Goal: Information Seeking & Learning: Compare options

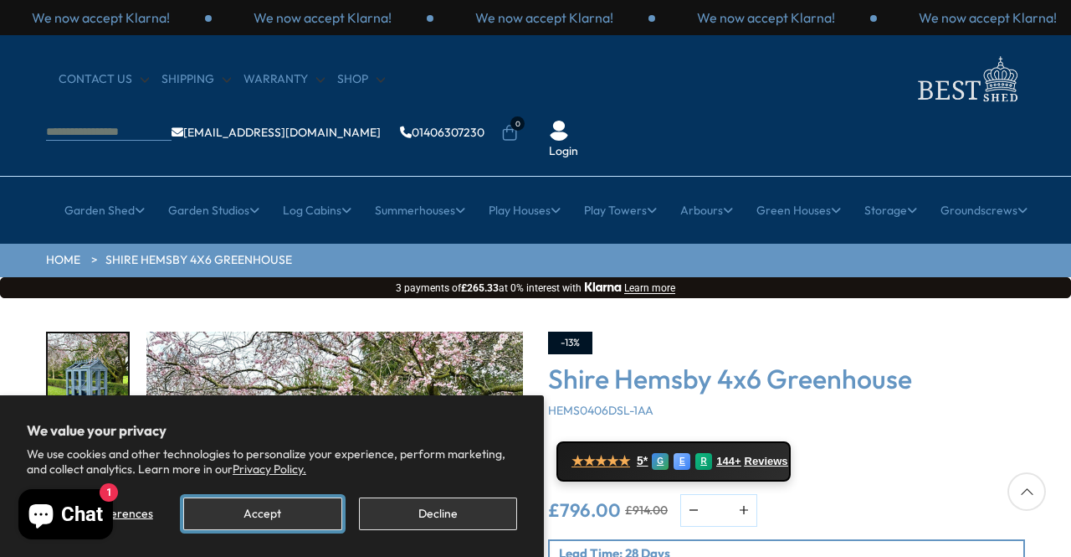
click at [301, 511] on button "Accept" at bounding box center [262, 513] width 158 height 33
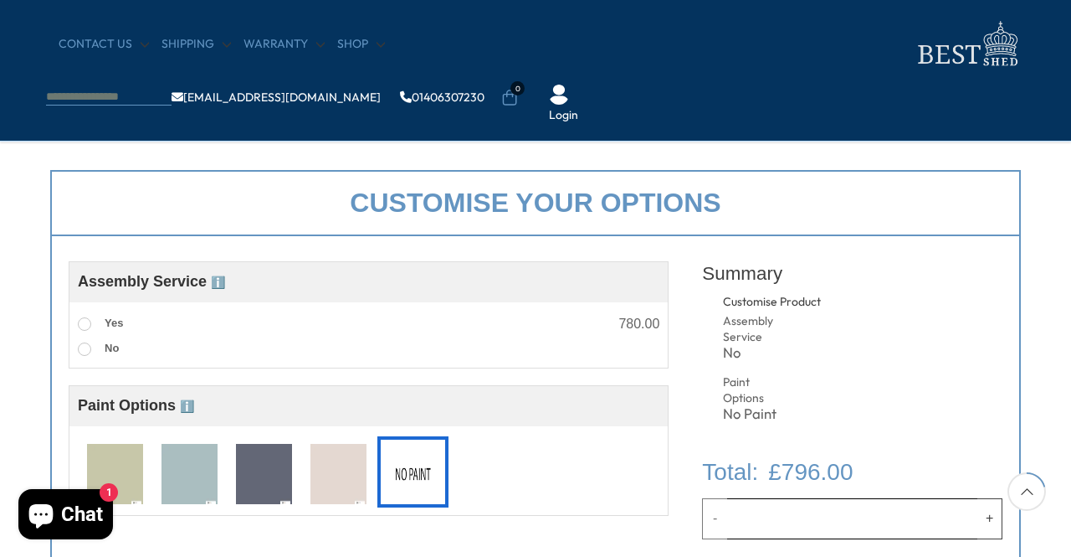
scroll to position [586, 0]
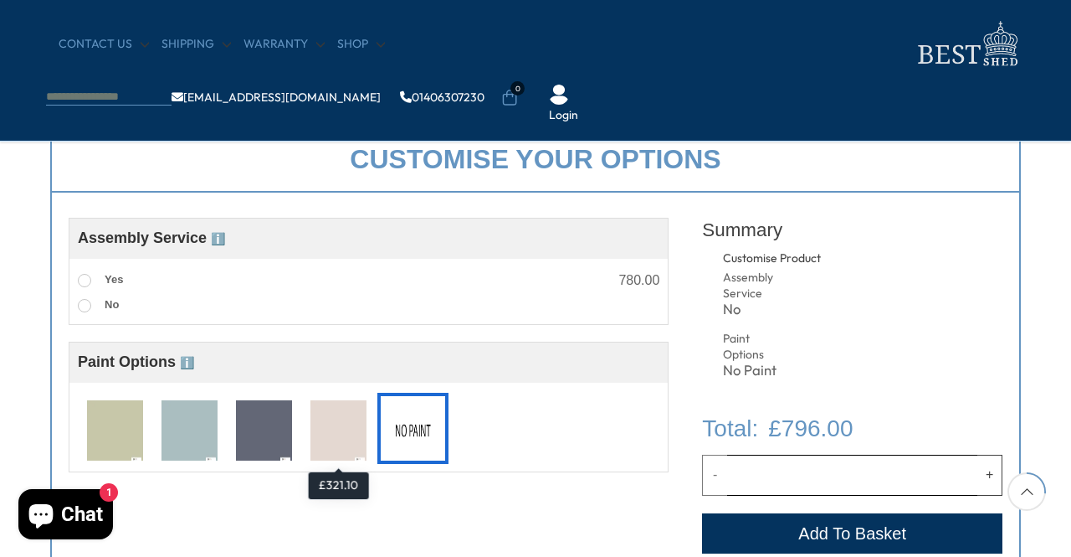
click at [338, 432] on img at bounding box center [339, 431] width 56 height 62
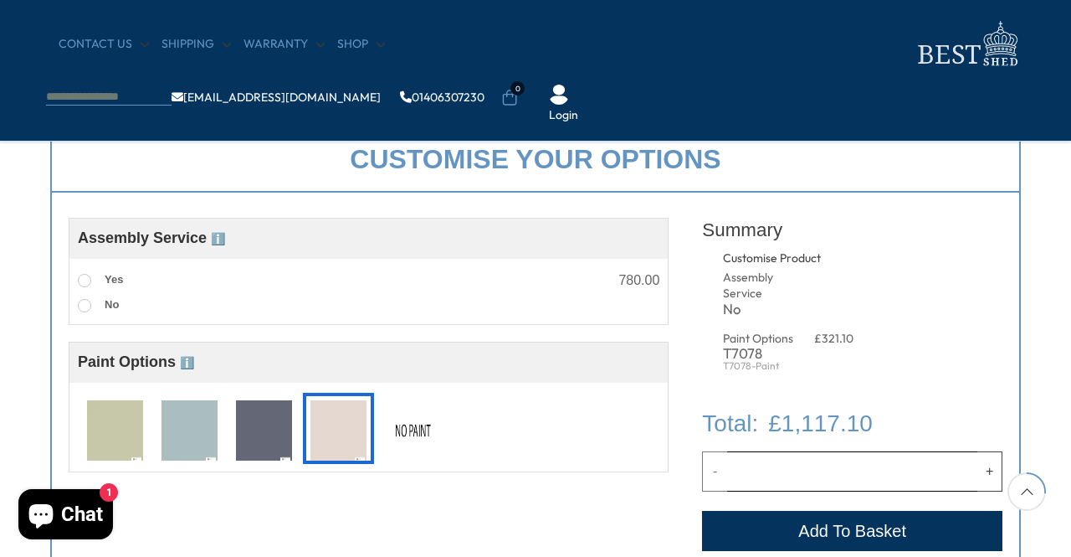
click at [251, 439] on img at bounding box center [264, 431] width 56 height 62
drag, startPoint x: 199, startPoint y: 438, endPoint x: 122, endPoint y: 433, distance: 77.2
click at [198, 438] on img at bounding box center [190, 431] width 56 height 62
click at [121, 433] on img at bounding box center [115, 431] width 56 height 62
click at [423, 419] on img at bounding box center [413, 431] width 56 height 62
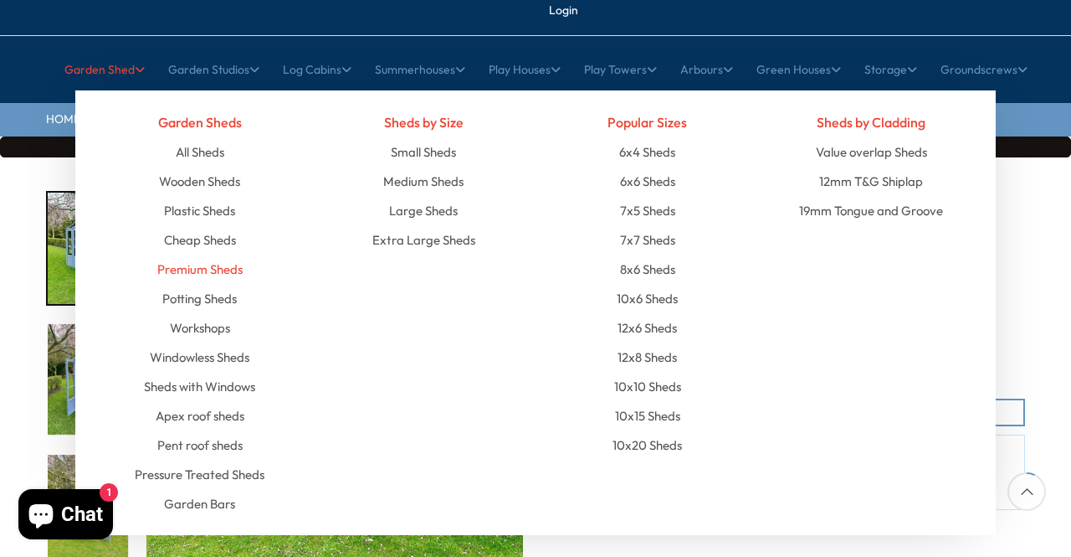
scroll to position [167, 0]
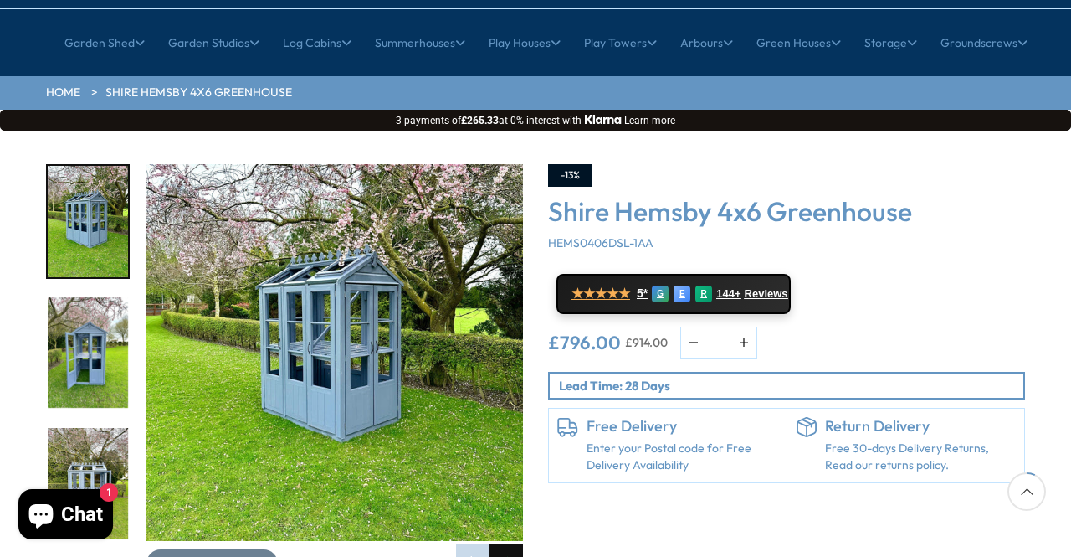
click at [503, 544] on div "Next slide" at bounding box center [506, 560] width 33 height 33
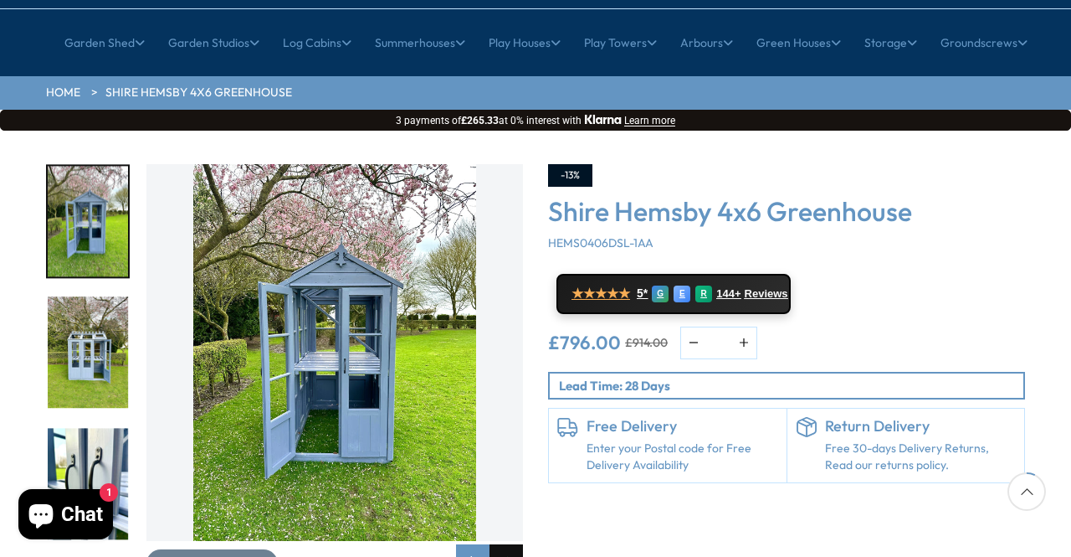
click at [502, 544] on div "Next slide" at bounding box center [506, 560] width 33 height 33
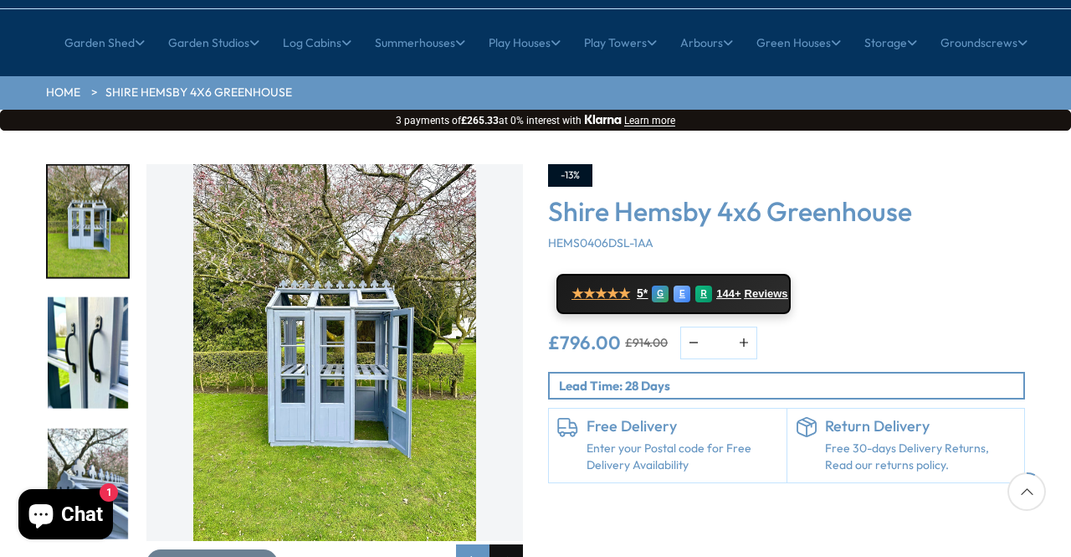
click at [502, 544] on div "Next slide" at bounding box center [506, 560] width 33 height 33
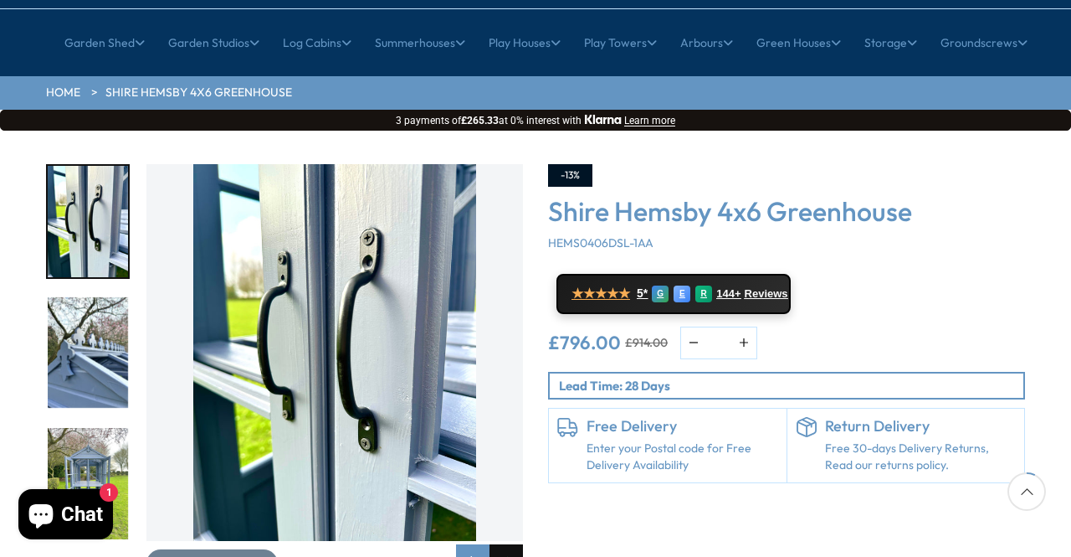
click at [502, 544] on div "Next slide" at bounding box center [506, 560] width 33 height 33
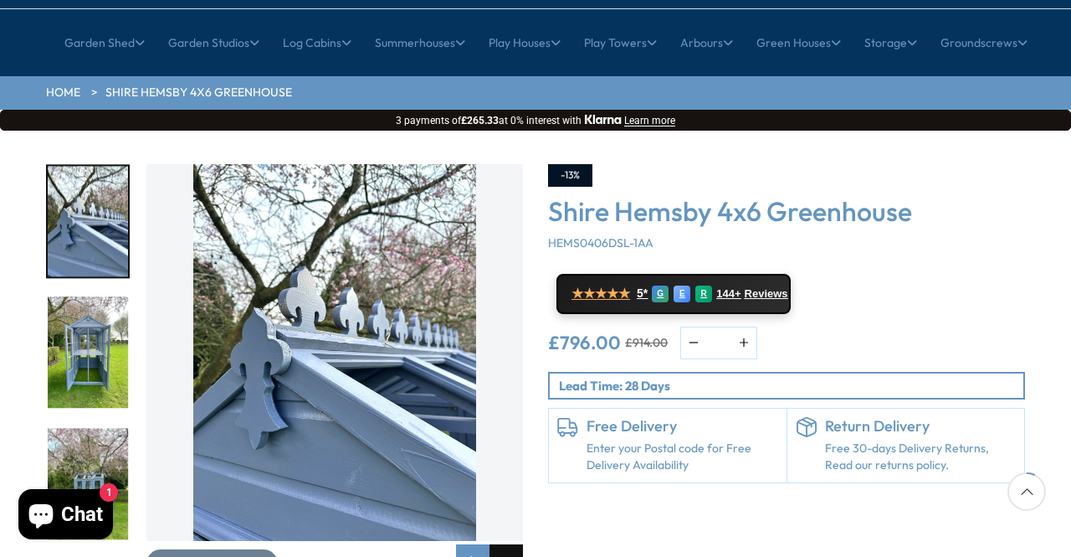
click at [502, 544] on div "Next slide" at bounding box center [506, 560] width 33 height 33
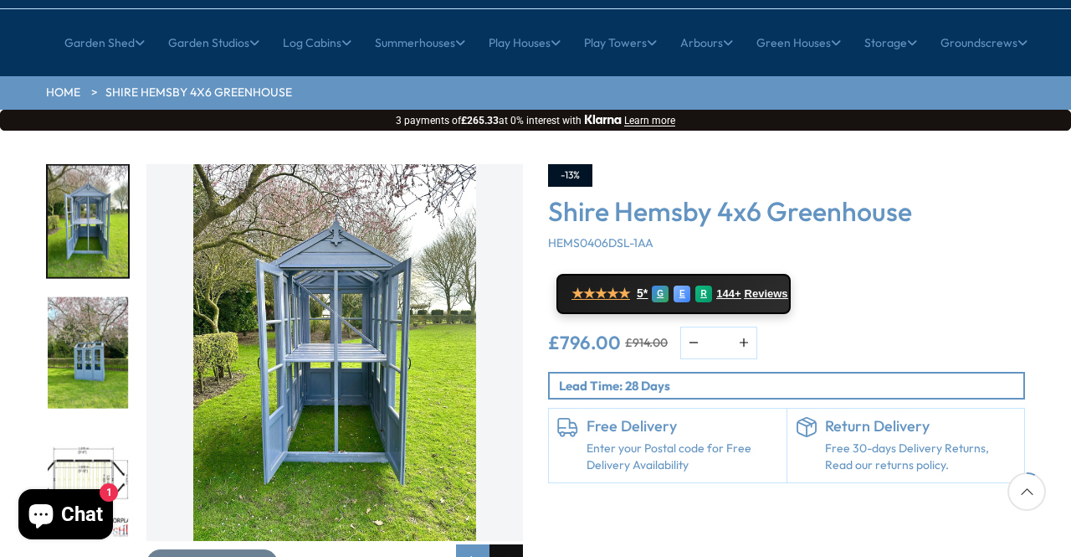
click at [502, 544] on div "Next slide" at bounding box center [506, 560] width 33 height 33
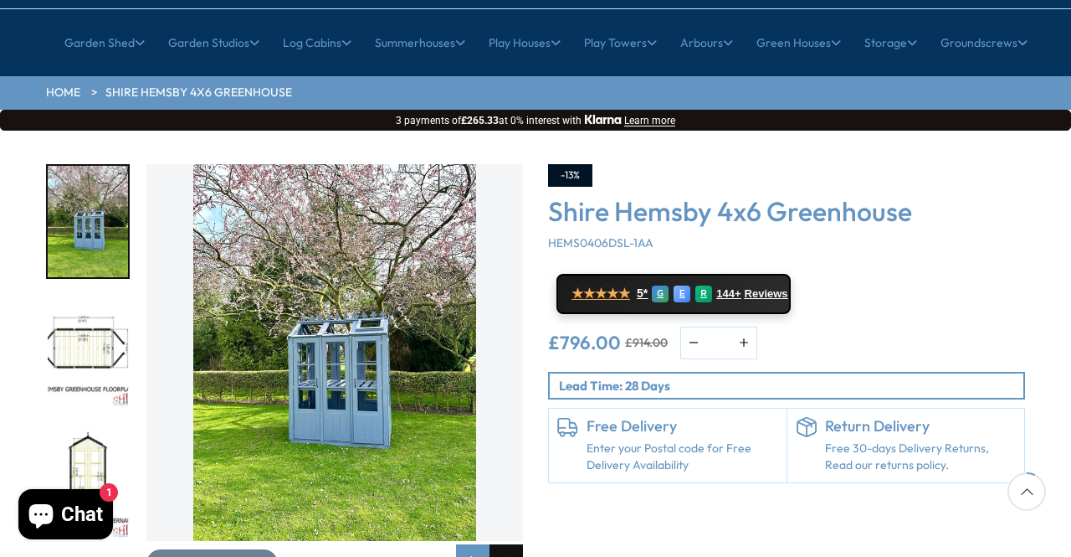
click at [502, 544] on div "Next slide" at bounding box center [506, 560] width 33 height 33
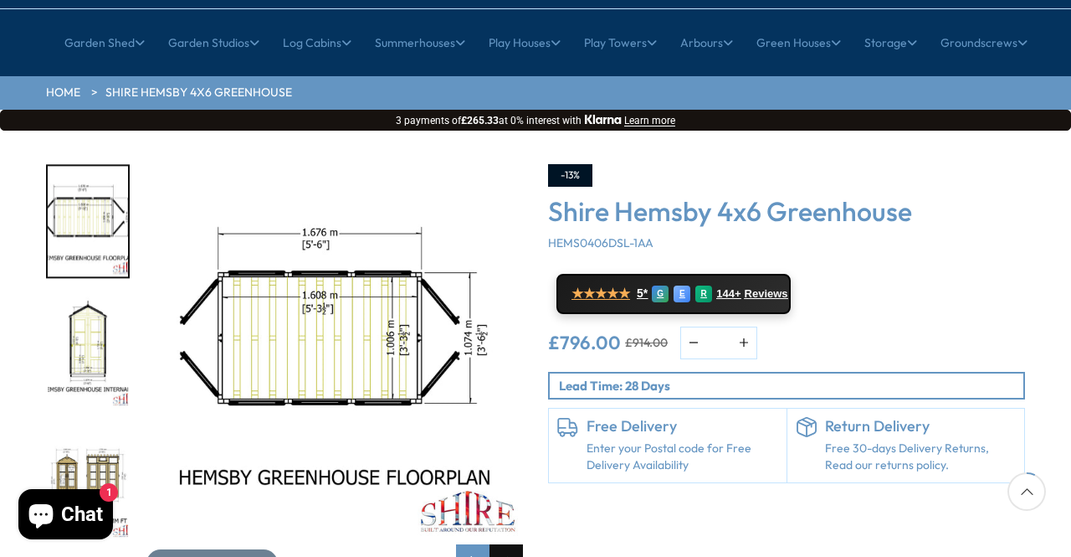
click at [502, 544] on div "Next slide" at bounding box center [506, 560] width 33 height 33
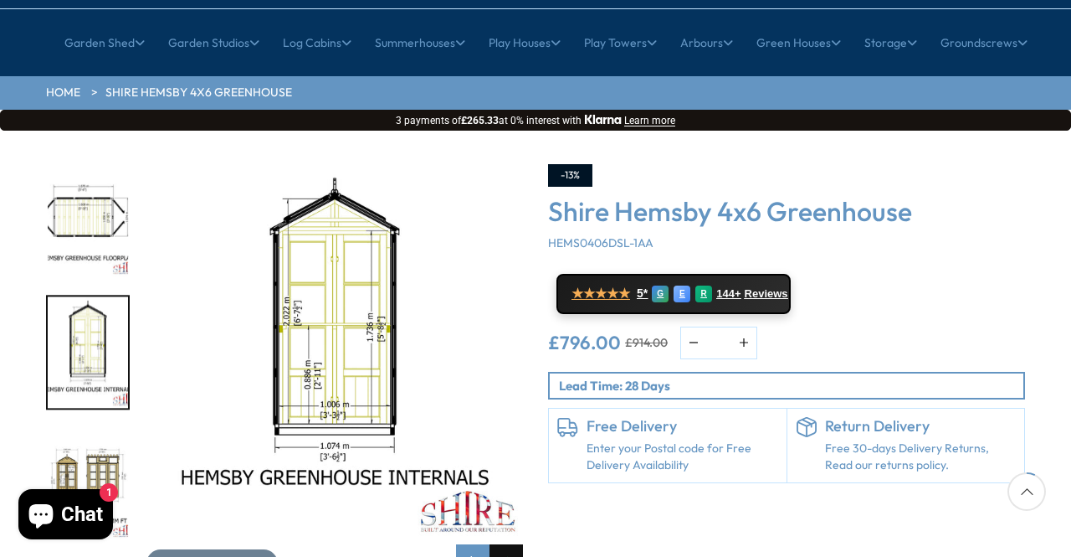
click at [502, 544] on div "Next slide" at bounding box center [506, 560] width 33 height 33
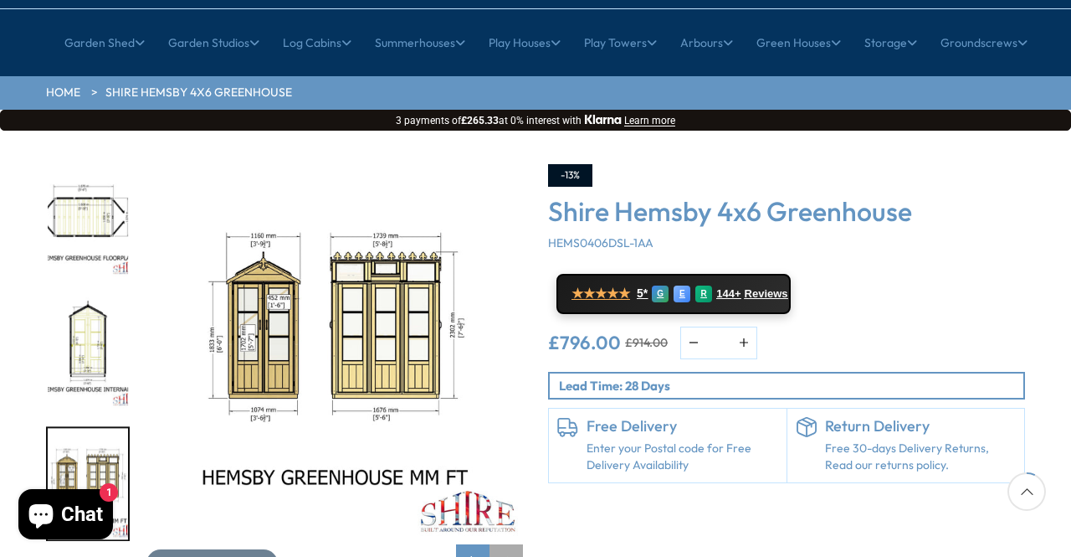
click at [502, 544] on div "Next slide" at bounding box center [506, 560] width 33 height 33
click at [477, 544] on div "Previous slide" at bounding box center [472, 560] width 33 height 33
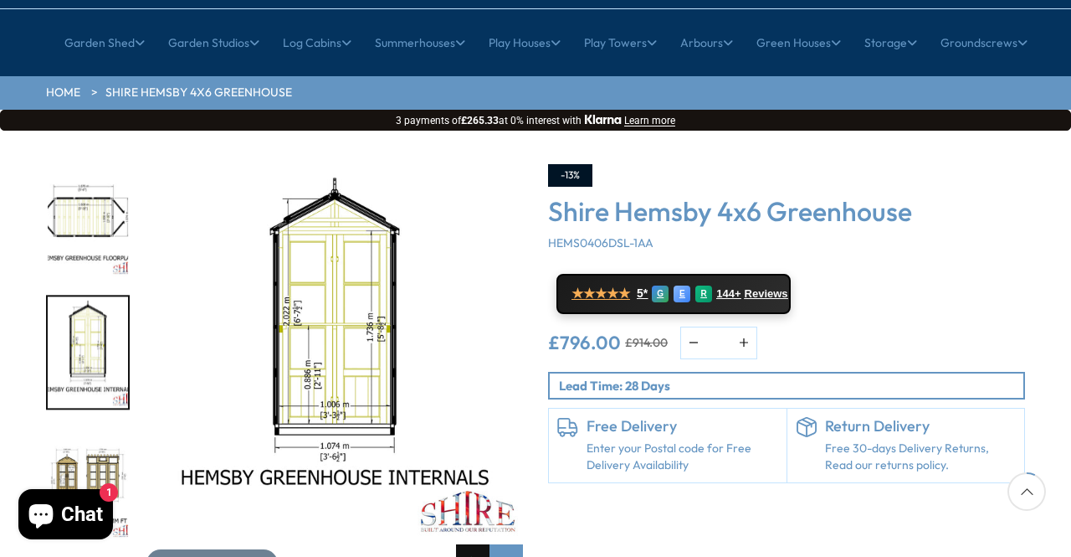
click at [477, 544] on div "Previous slide" at bounding box center [472, 560] width 33 height 33
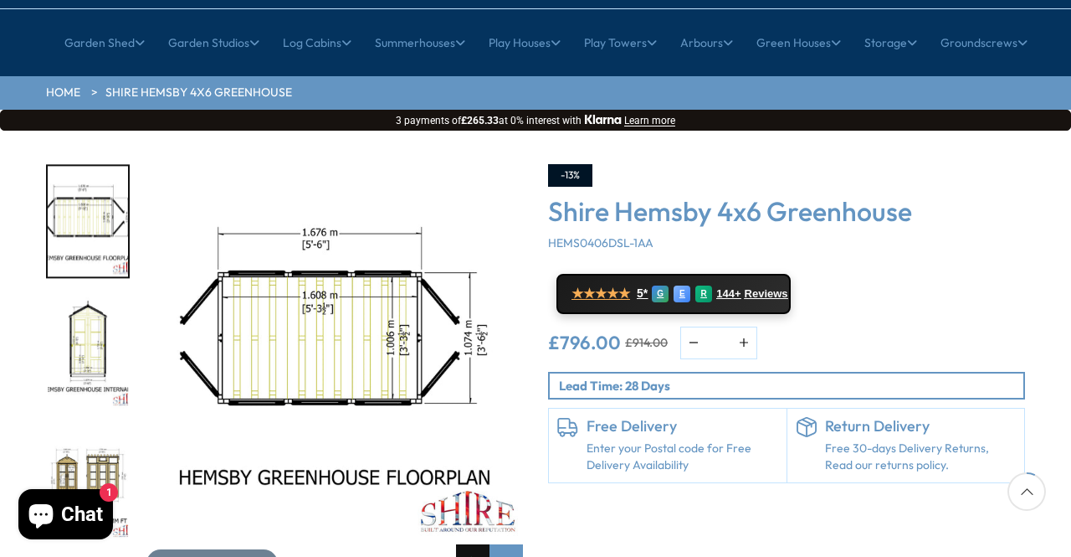
click at [477, 544] on div "Previous slide" at bounding box center [472, 560] width 33 height 33
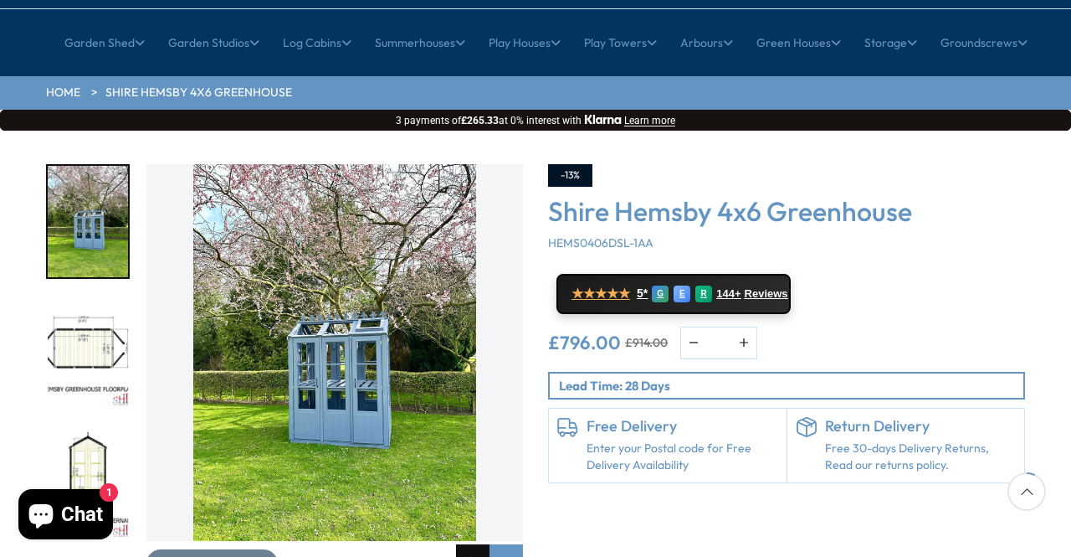
click at [477, 544] on div "Previous slide" at bounding box center [472, 560] width 33 height 33
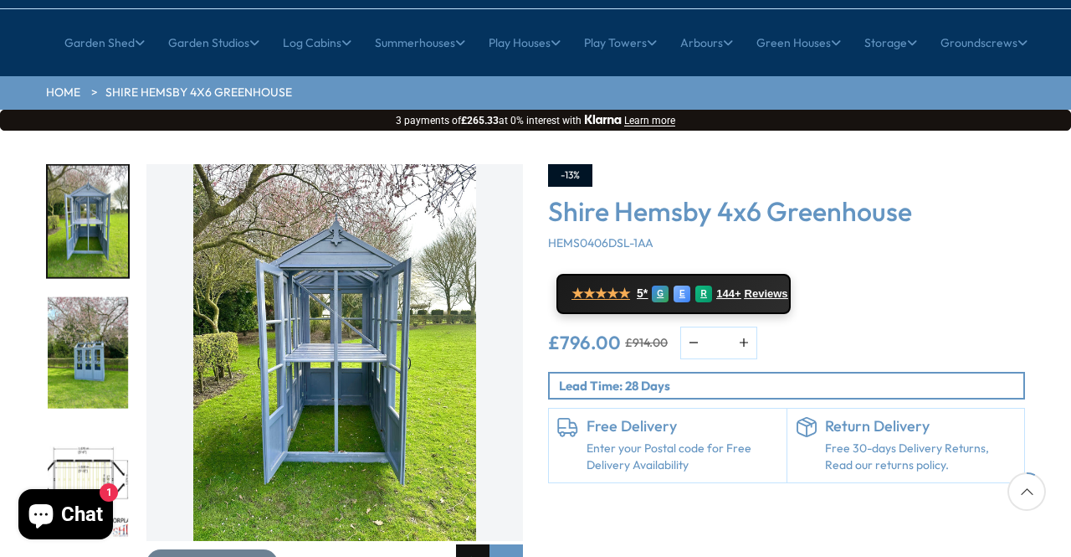
click at [477, 544] on div "Previous slide" at bounding box center [472, 560] width 33 height 33
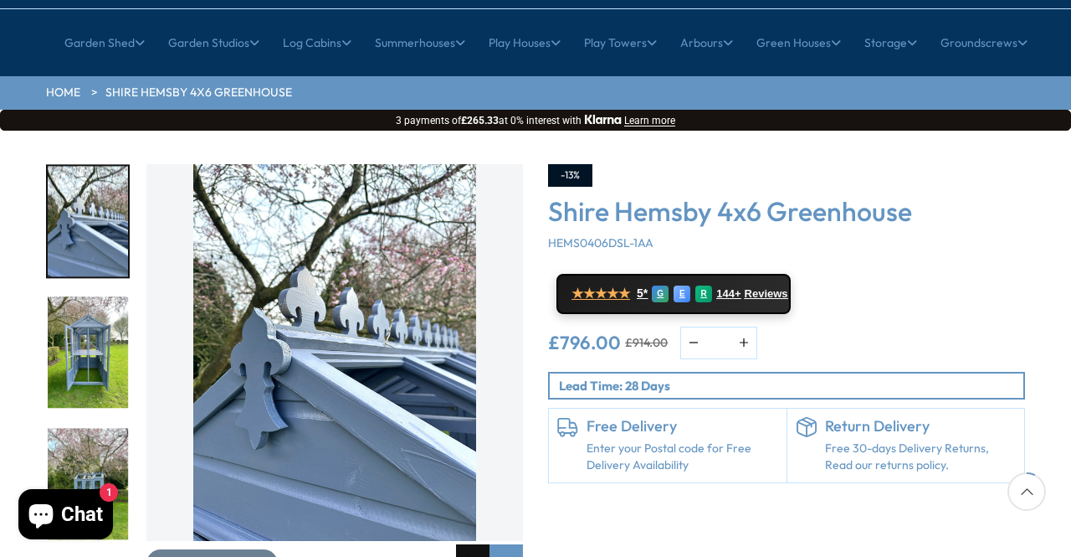
click at [477, 544] on div "Previous slide" at bounding box center [472, 560] width 33 height 33
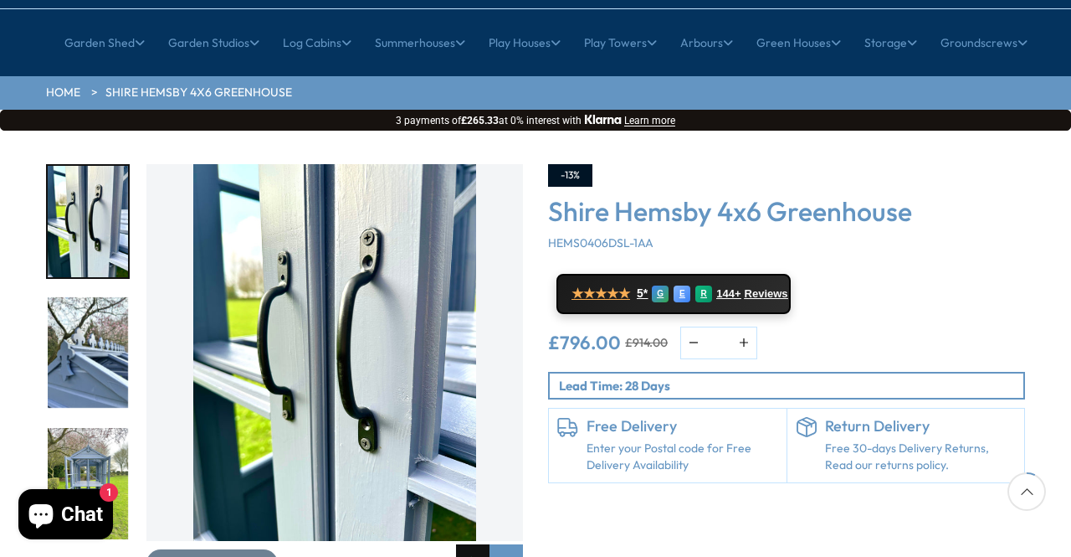
click at [477, 544] on div "Previous slide" at bounding box center [472, 560] width 33 height 33
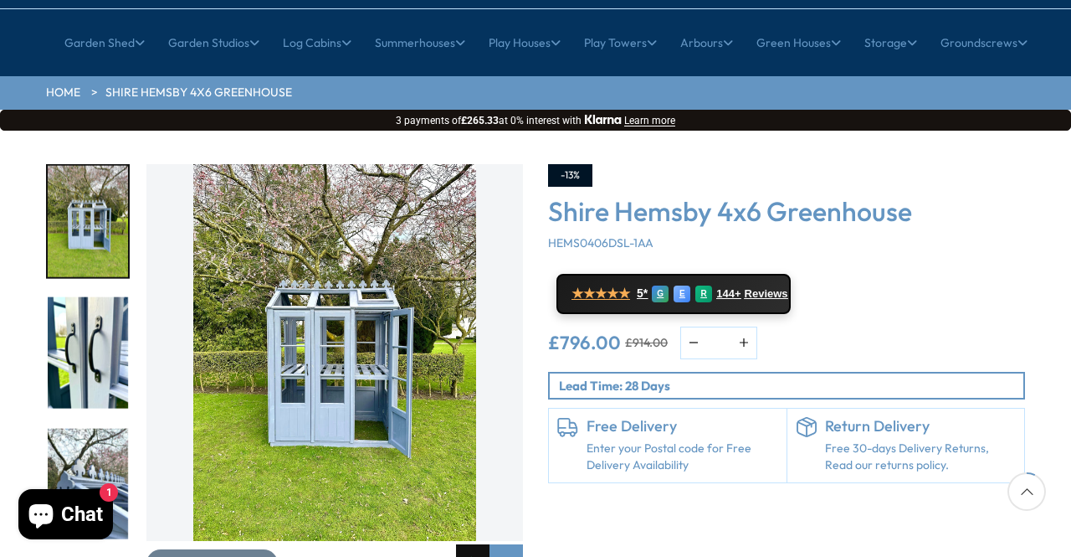
click at [477, 544] on div "Previous slide" at bounding box center [472, 560] width 33 height 33
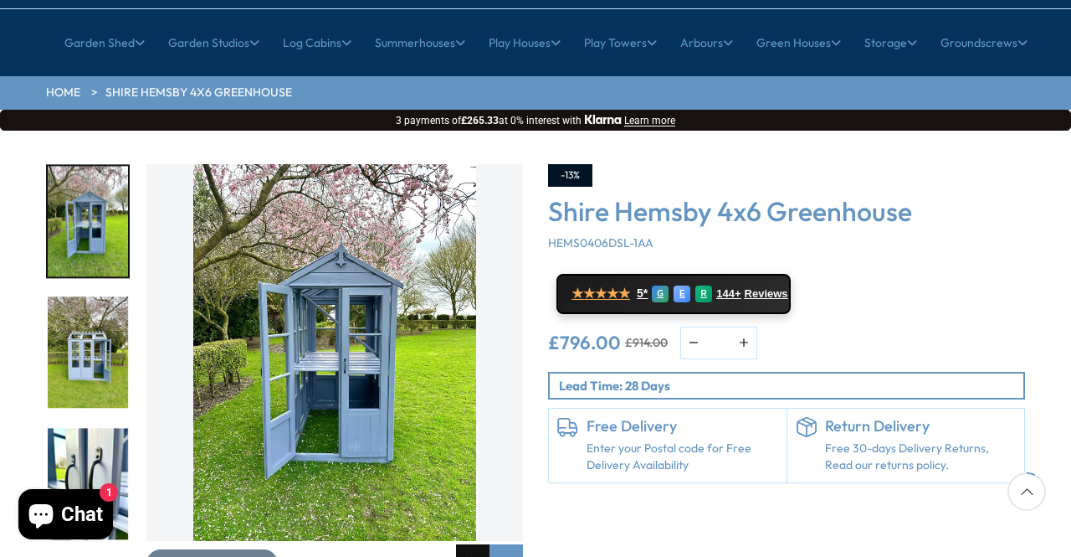
click at [477, 544] on div "Previous slide" at bounding box center [472, 560] width 33 height 33
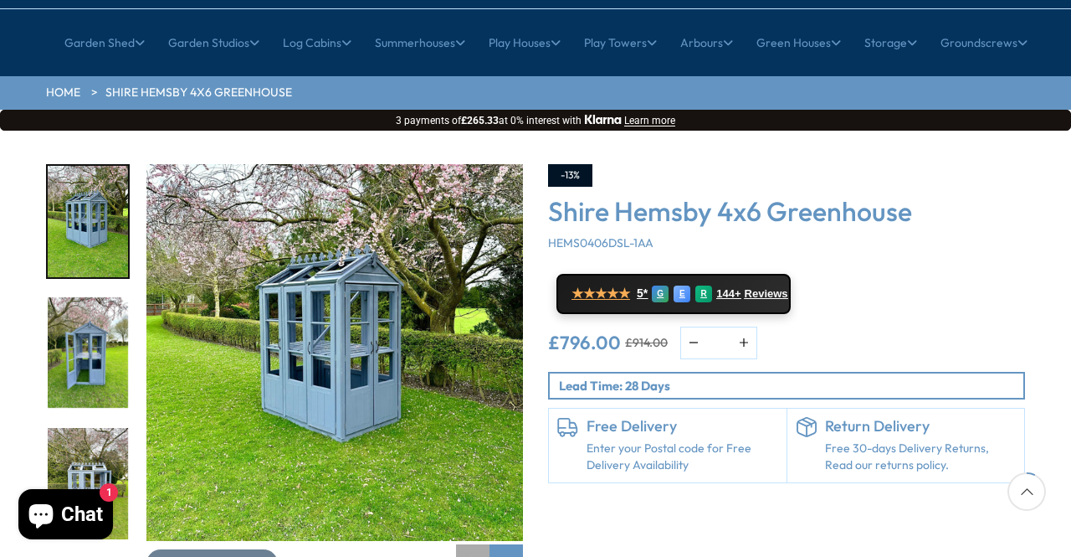
click at [477, 544] on div "Previous slide" at bounding box center [472, 560] width 33 height 33
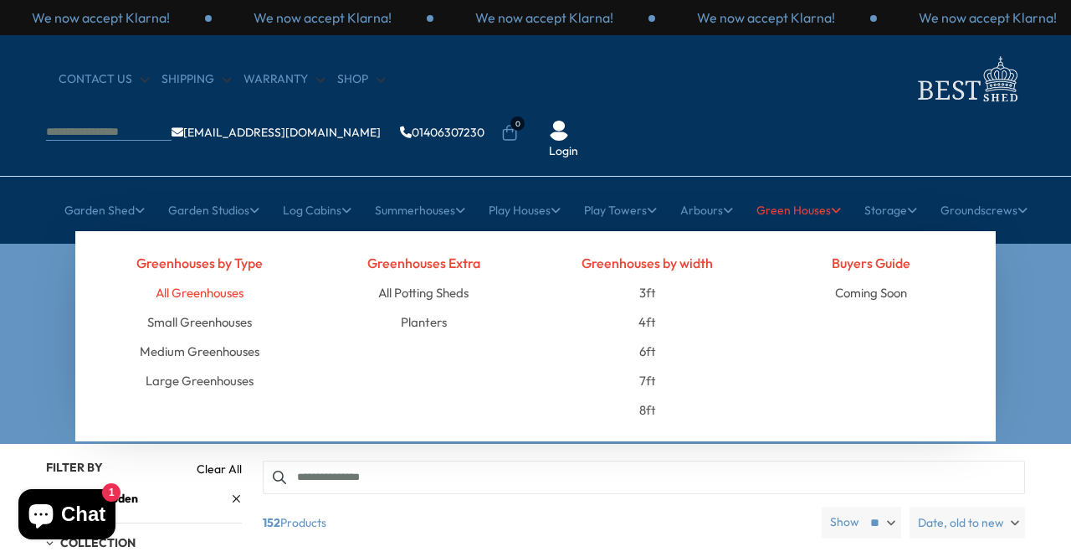
click at [212, 278] on link "All Greenhouses" at bounding box center [200, 292] width 88 height 29
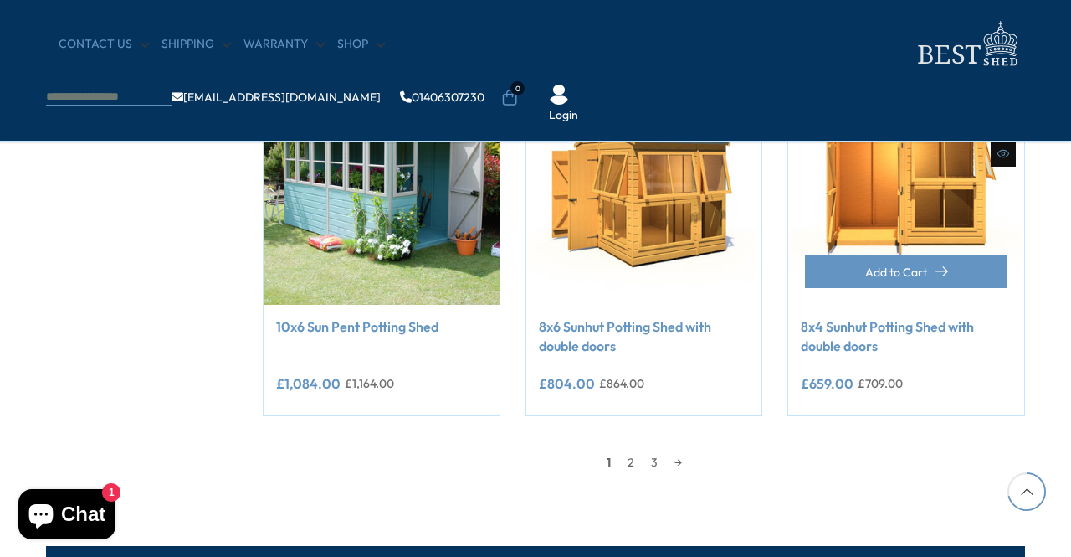
scroll to position [1423, 0]
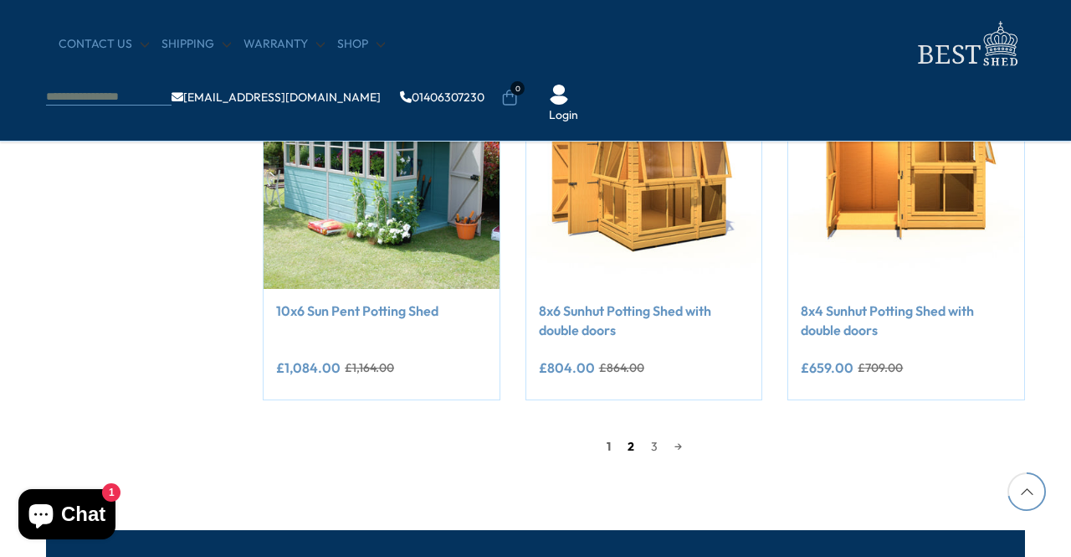
click at [630, 449] on link "2" at bounding box center [630, 446] width 23 height 25
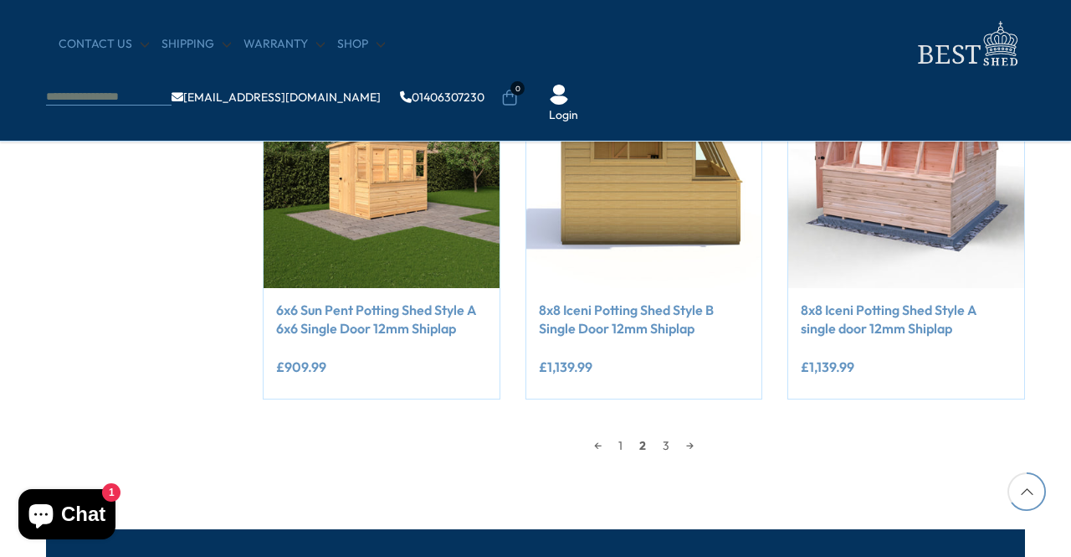
scroll to position [1657, 0]
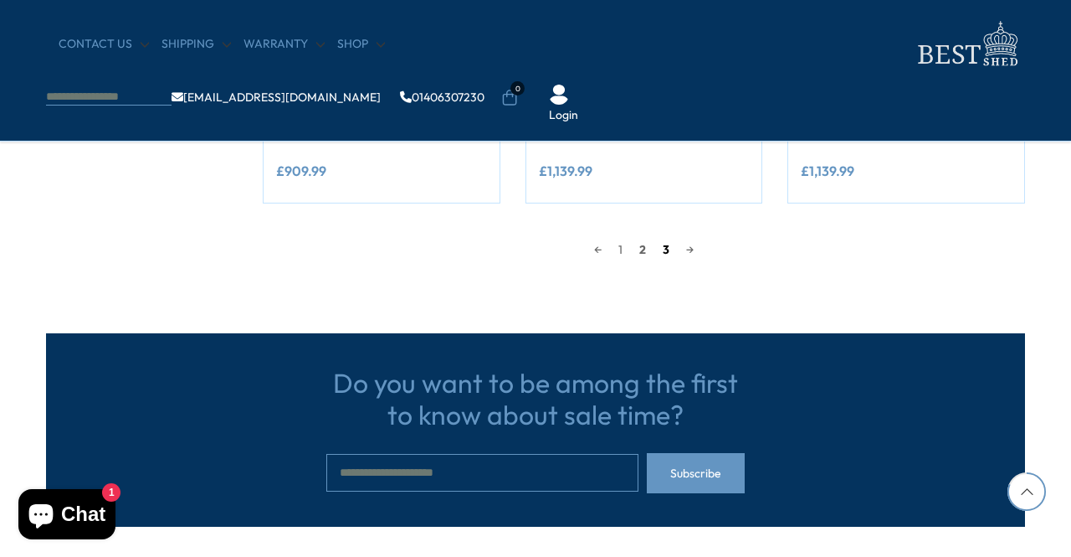
click at [665, 247] on link "3" at bounding box center [666, 249] width 23 height 25
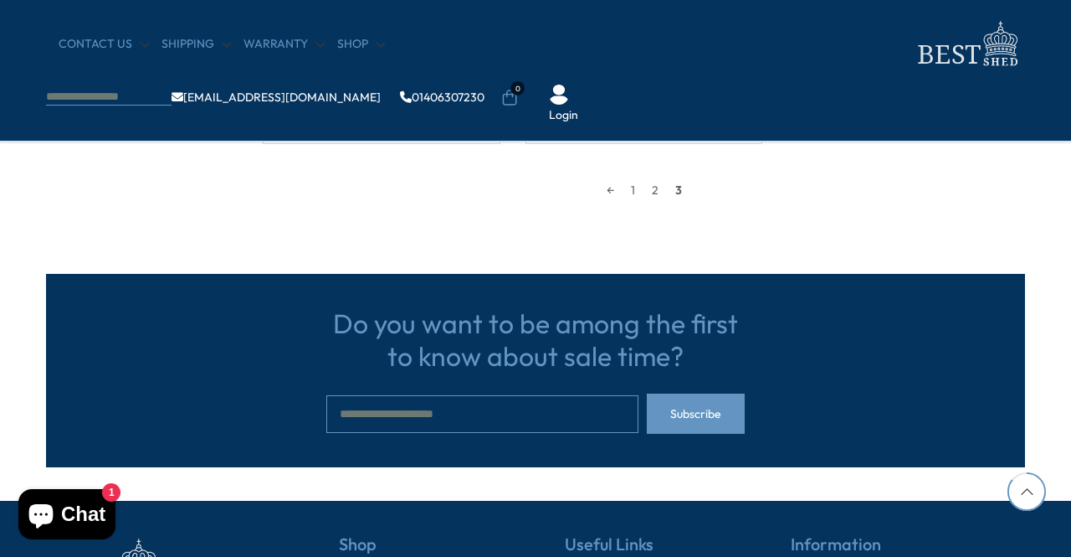
scroll to position [1741, 0]
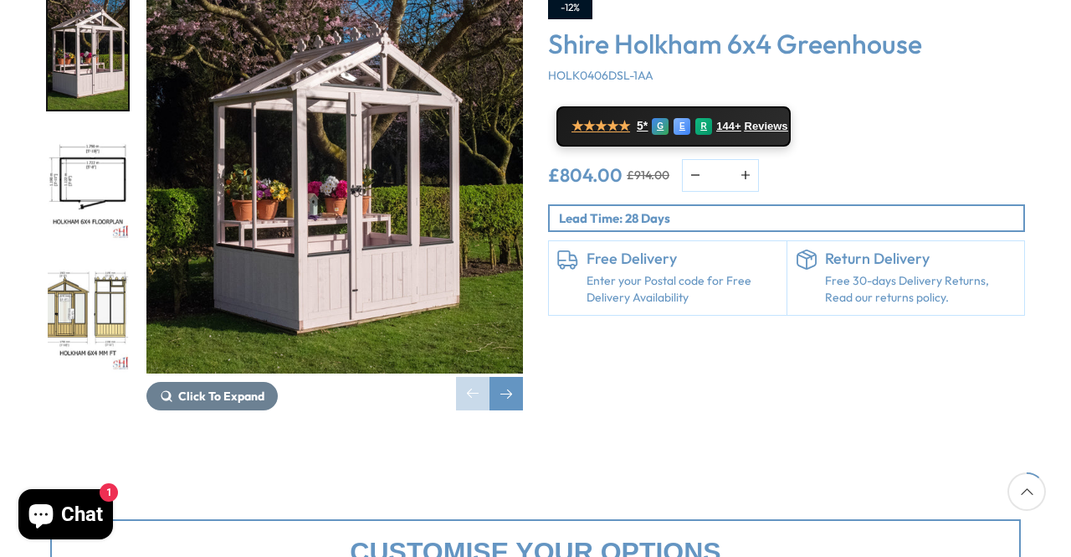
scroll to position [251, 0]
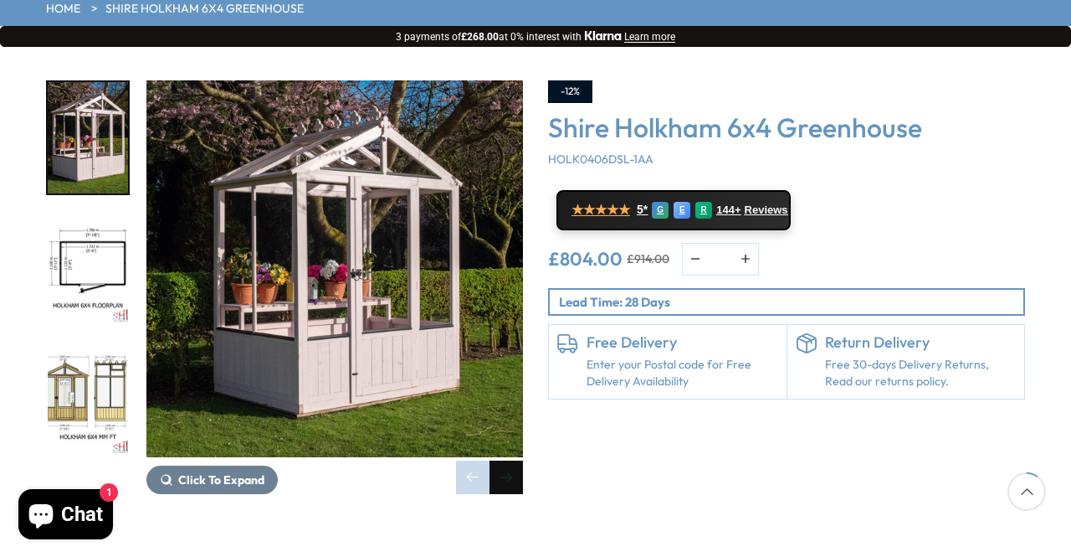
click at [502, 460] on div "Next slide" at bounding box center [506, 476] width 33 height 33
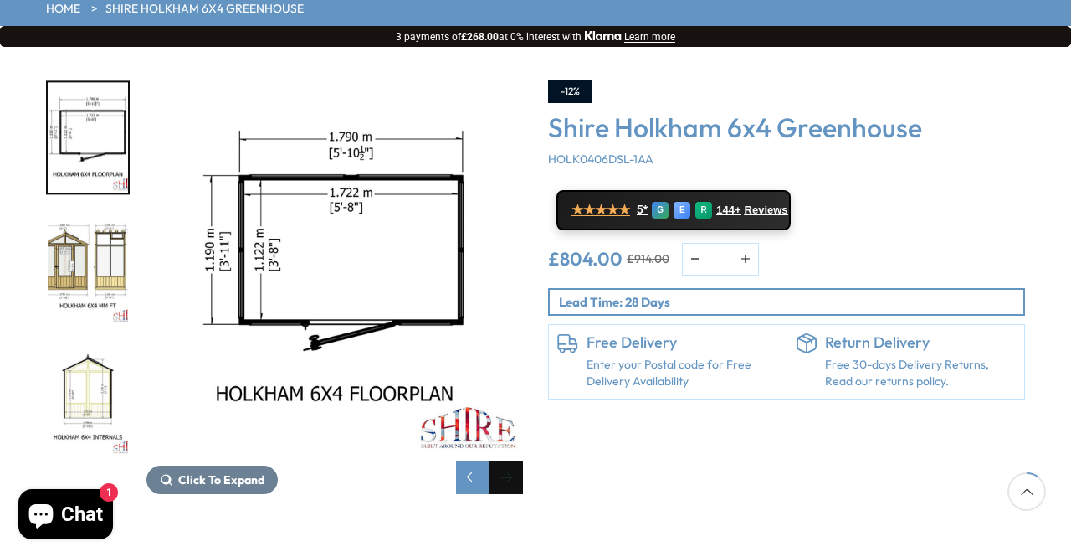
click at [502, 460] on div "Next slide" at bounding box center [506, 476] width 33 height 33
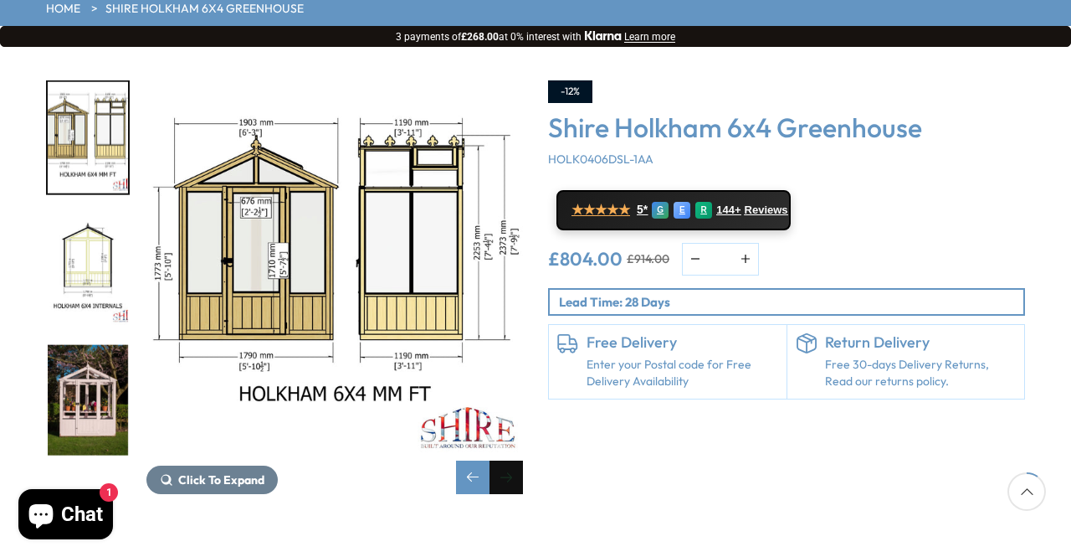
click at [507, 460] on div "Next slide" at bounding box center [506, 476] width 33 height 33
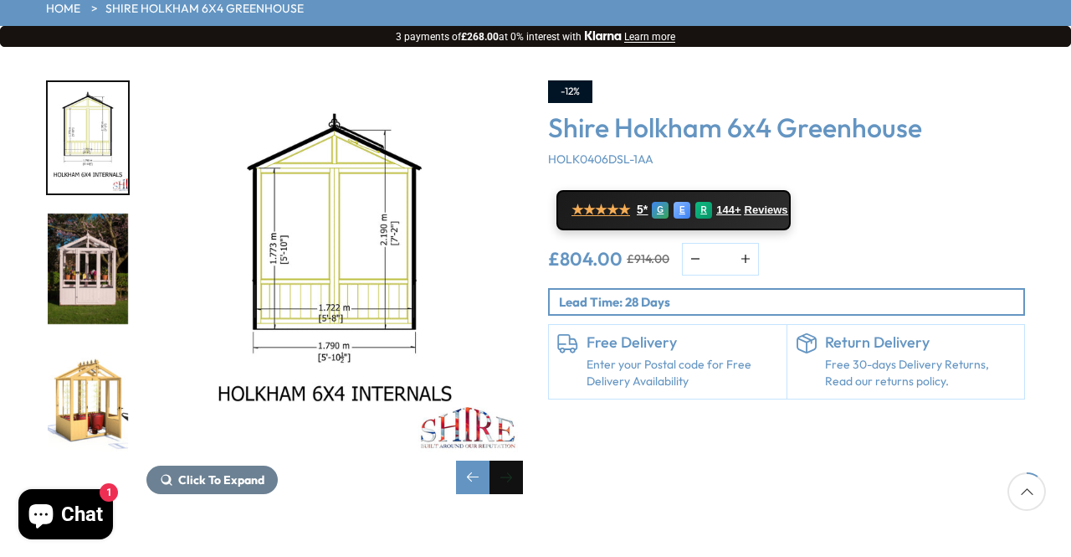
click at [507, 460] on div "Next slide" at bounding box center [506, 476] width 33 height 33
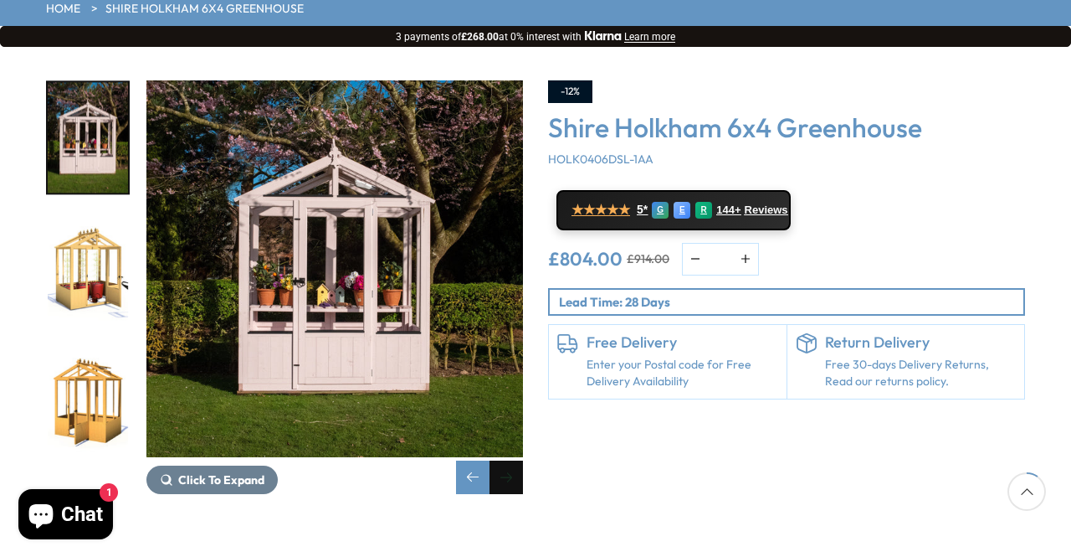
click at [507, 460] on div "Next slide" at bounding box center [506, 476] width 33 height 33
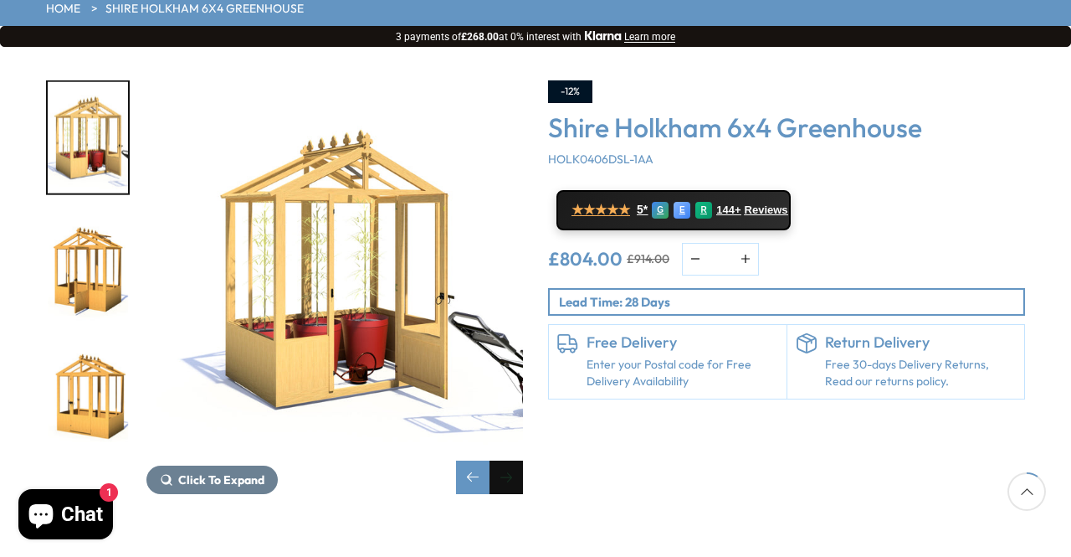
click at [507, 460] on div "Next slide" at bounding box center [506, 476] width 33 height 33
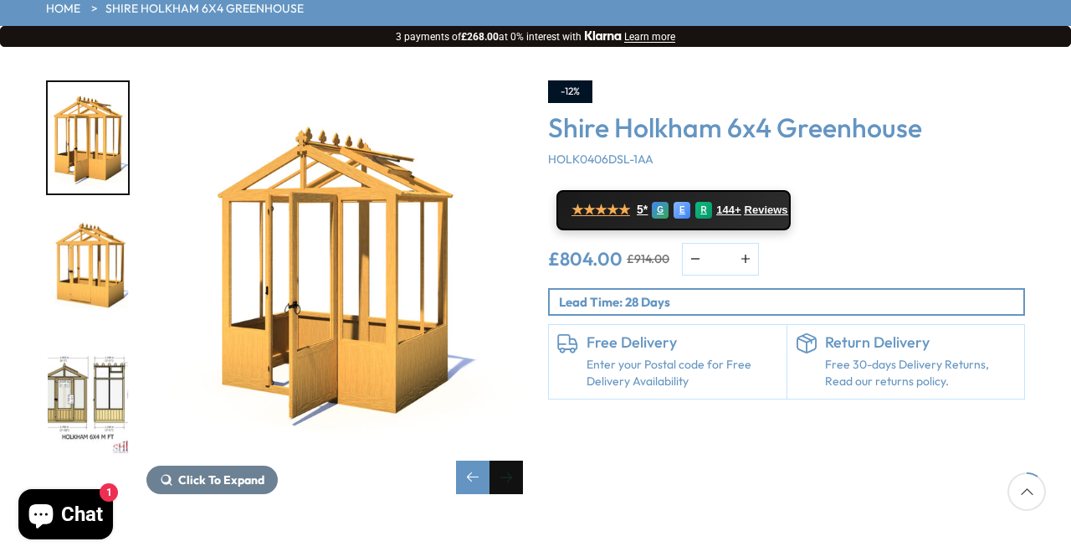
click at [507, 460] on div "Next slide" at bounding box center [506, 476] width 33 height 33
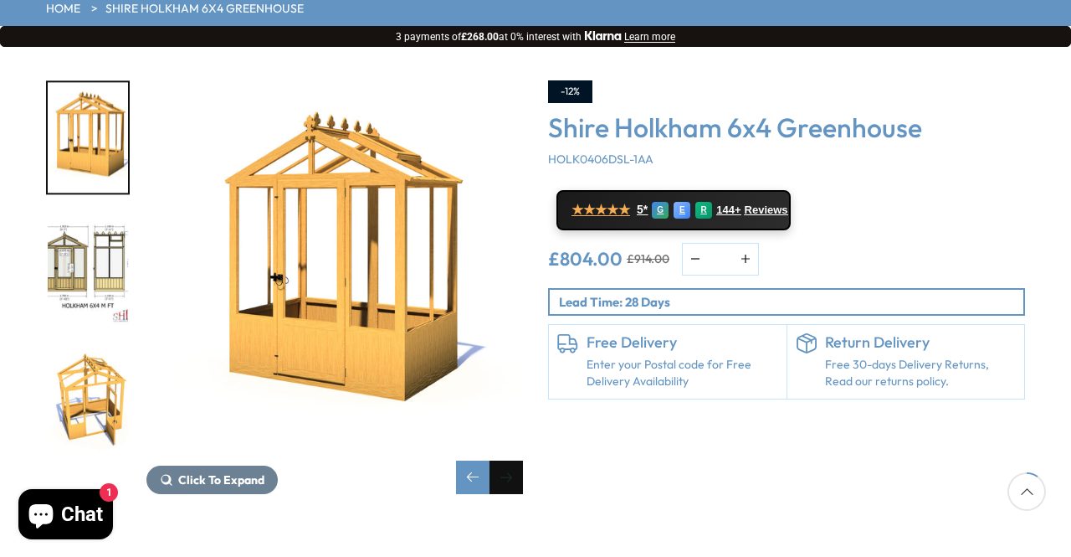
click at [507, 460] on div "Next slide" at bounding box center [506, 476] width 33 height 33
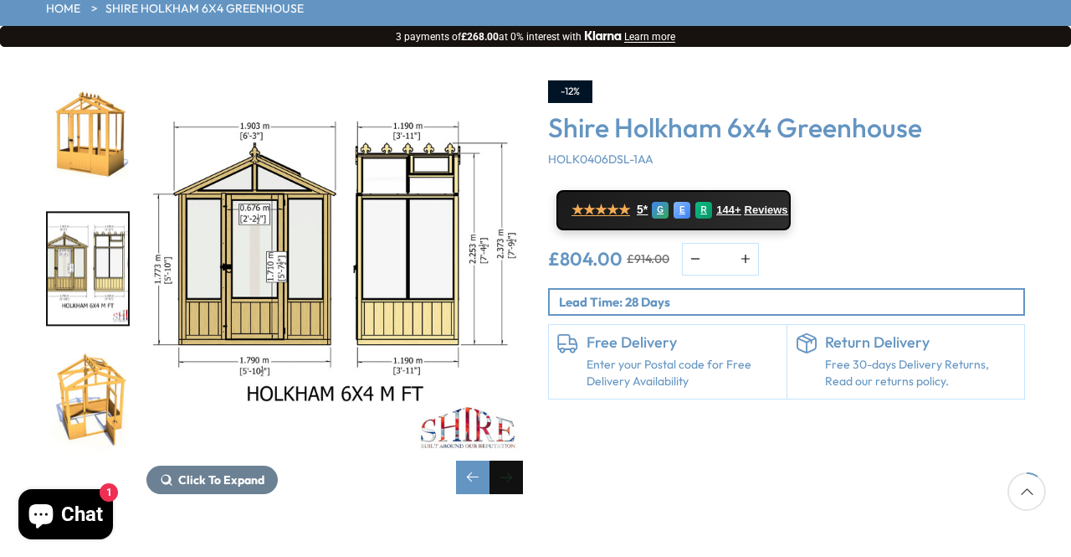
click at [507, 460] on div "Next slide" at bounding box center [506, 476] width 33 height 33
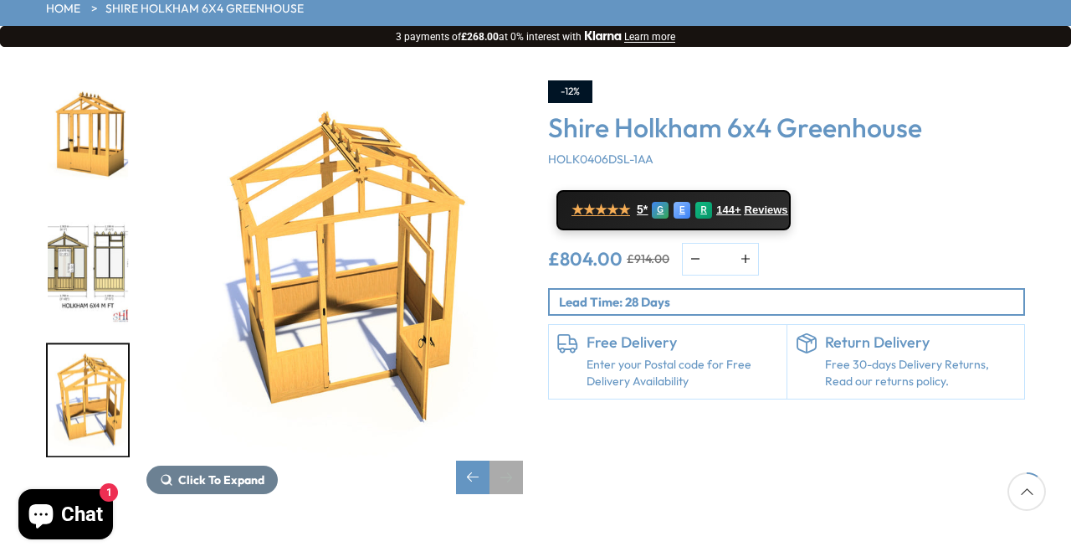
click at [507, 460] on div "Next slide" at bounding box center [506, 476] width 33 height 33
click at [480, 460] on div "Previous slide" at bounding box center [472, 476] width 33 height 33
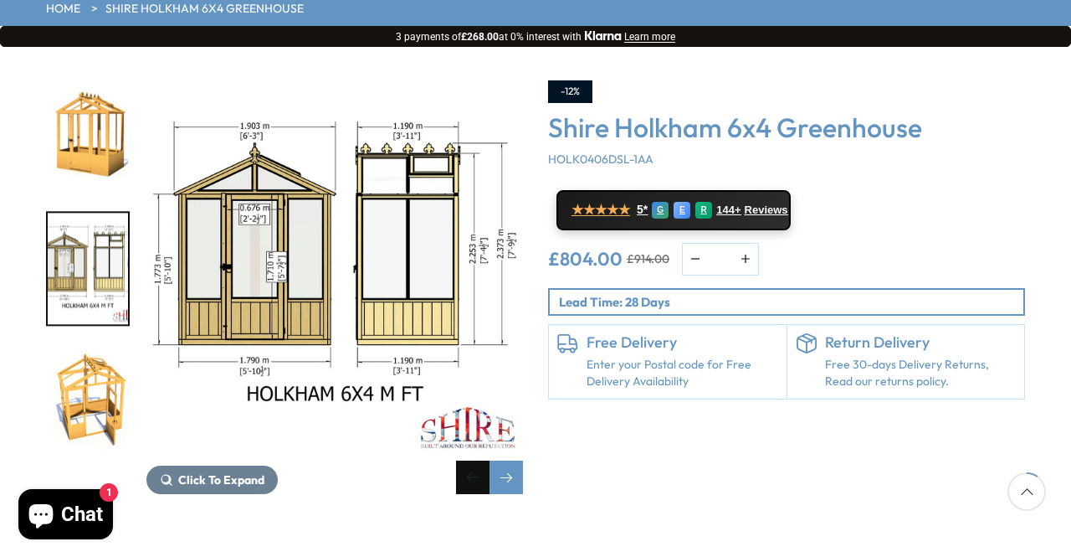
click at [480, 460] on div "Previous slide" at bounding box center [472, 476] width 33 height 33
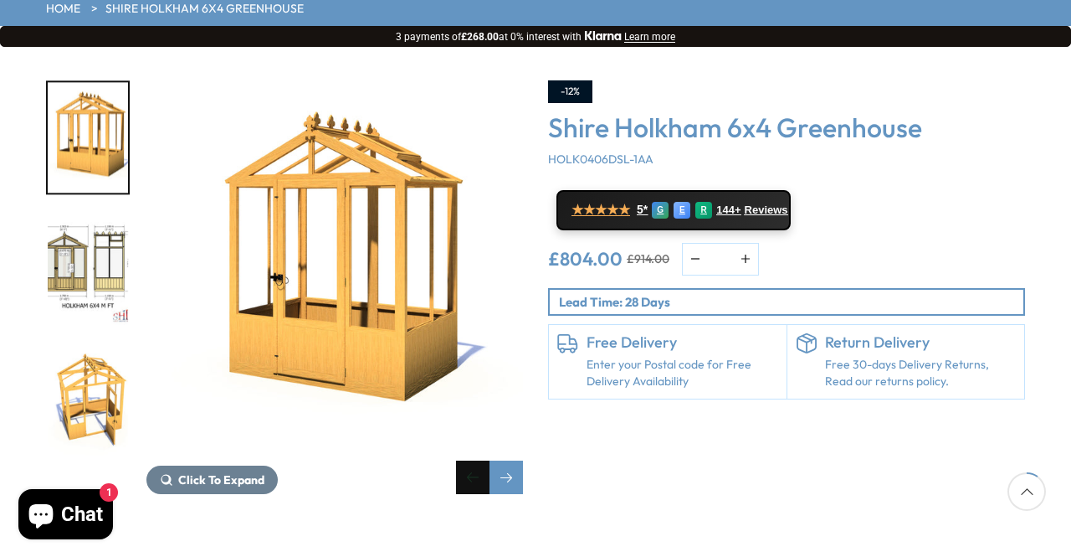
click at [480, 460] on div "Previous slide" at bounding box center [472, 476] width 33 height 33
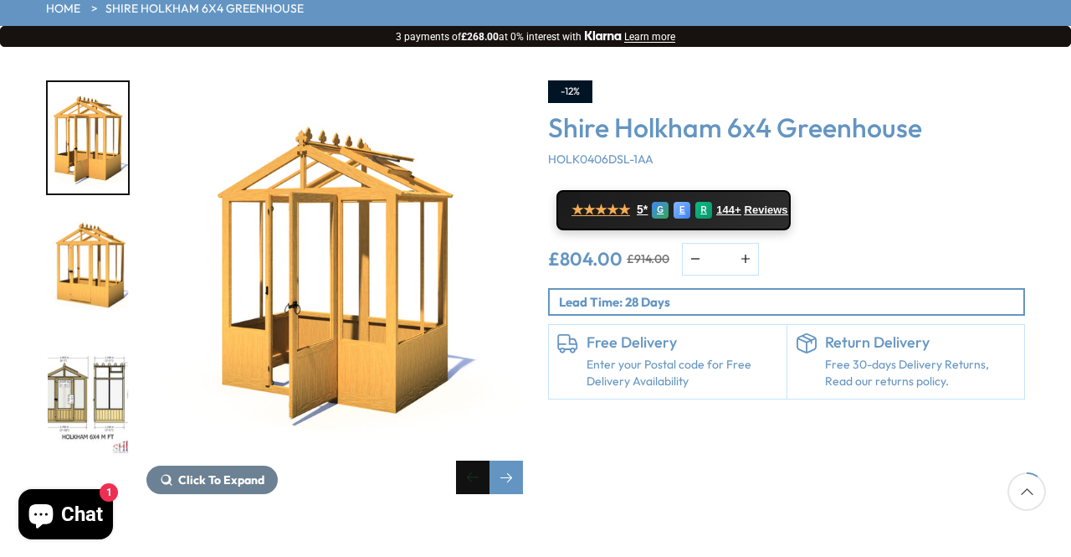
click at [480, 460] on div "Previous slide" at bounding box center [472, 476] width 33 height 33
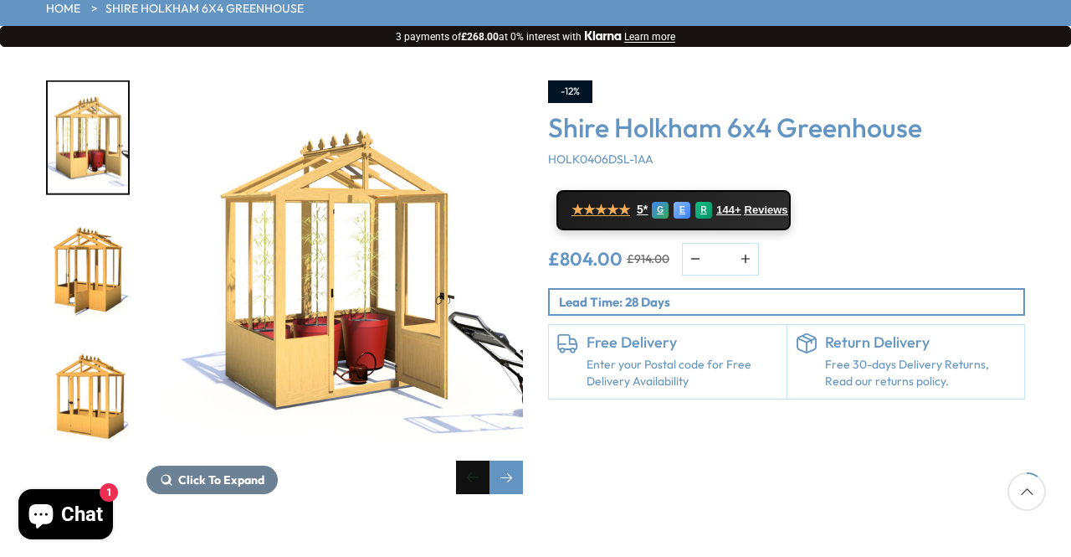
click at [480, 460] on div "Previous slide" at bounding box center [472, 476] width 33 height 33
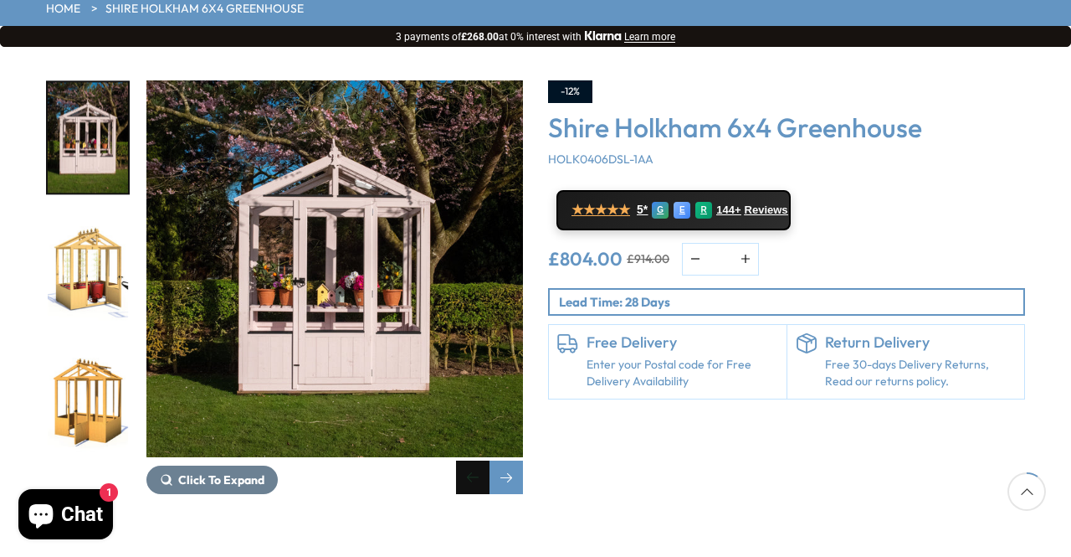
click at [480, 460] on div "Previous slide" at bounding box center [472, 476] width 33 height 33
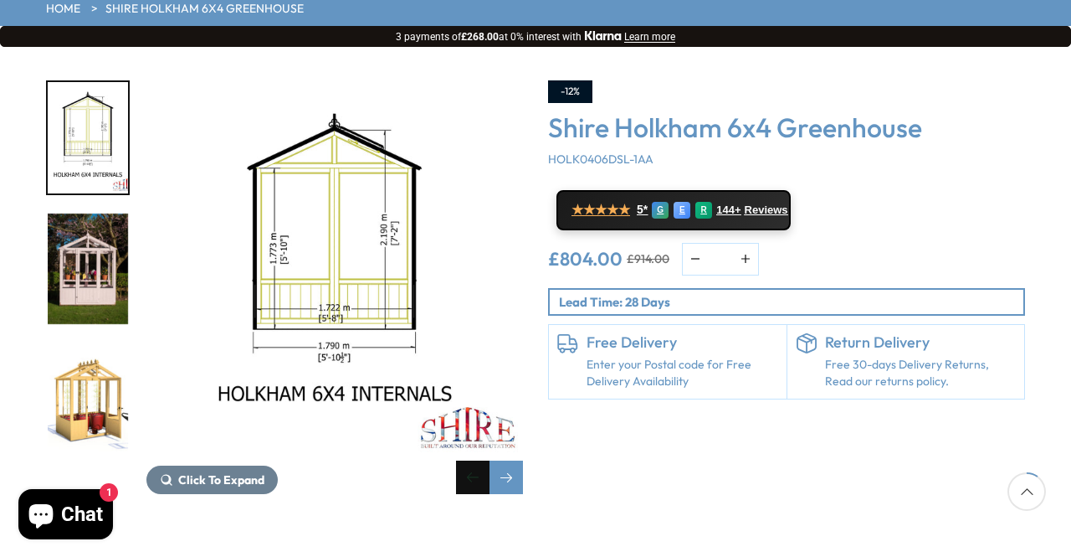
click at [480, 460] on div "Previous slide" at bounding box center [472, 476] width 33 height 33
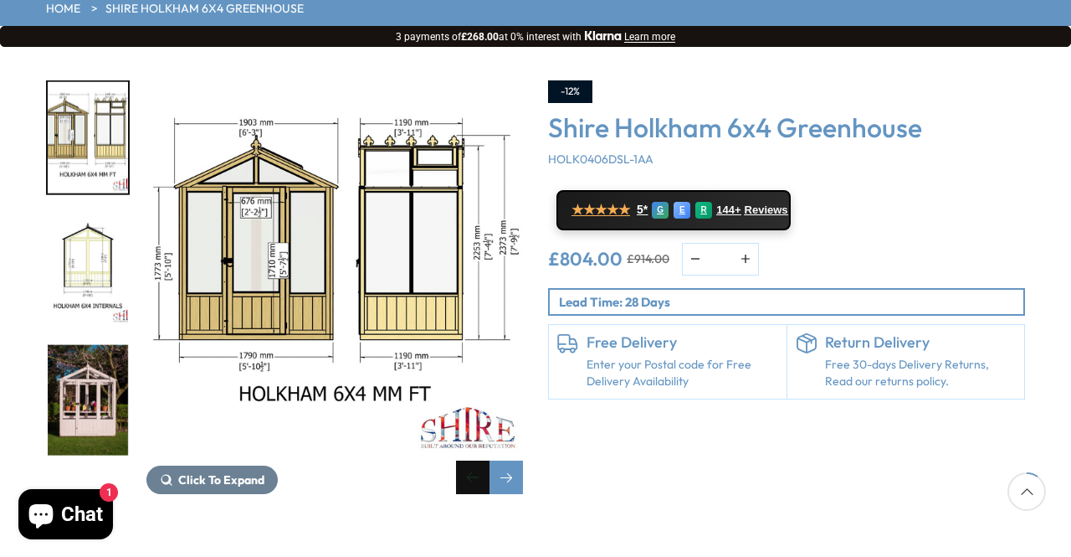
click at [480, 460] on div "Previous slide" at bounding box center [472, 476] width 33 height 33
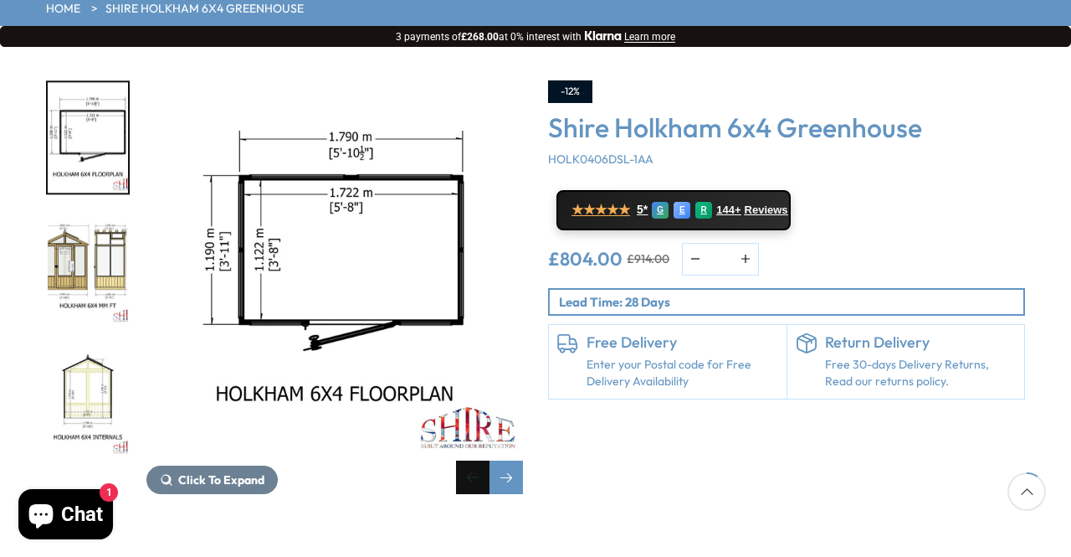
click at [480, 460] on div "Previous slide" at bounding box center [472, 476] width 33 height 33
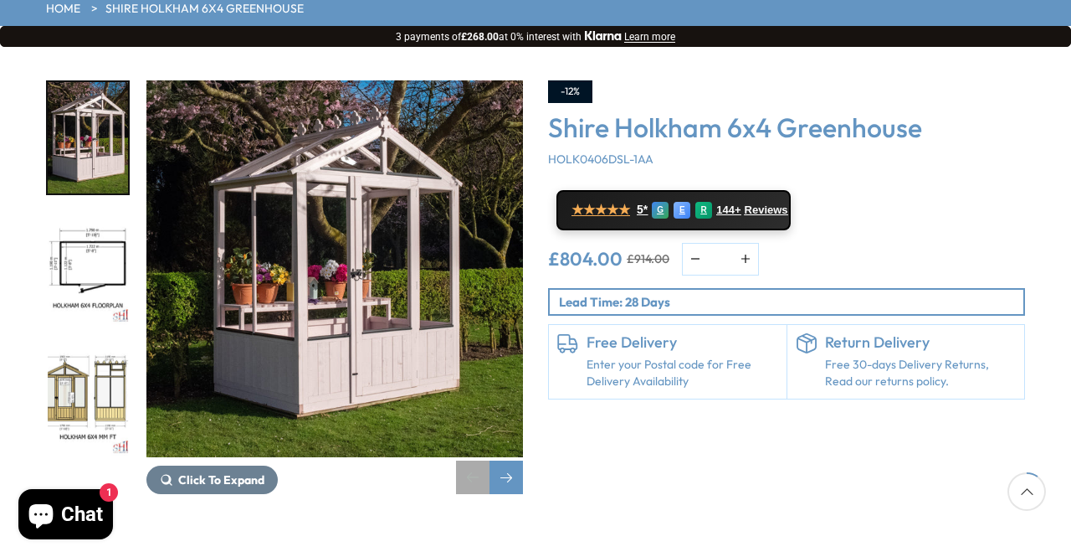
click at [480, 460] on div "Previous slide" at bounding box center [472, 476] width 33 height 33
